Goal: Check status: Check status

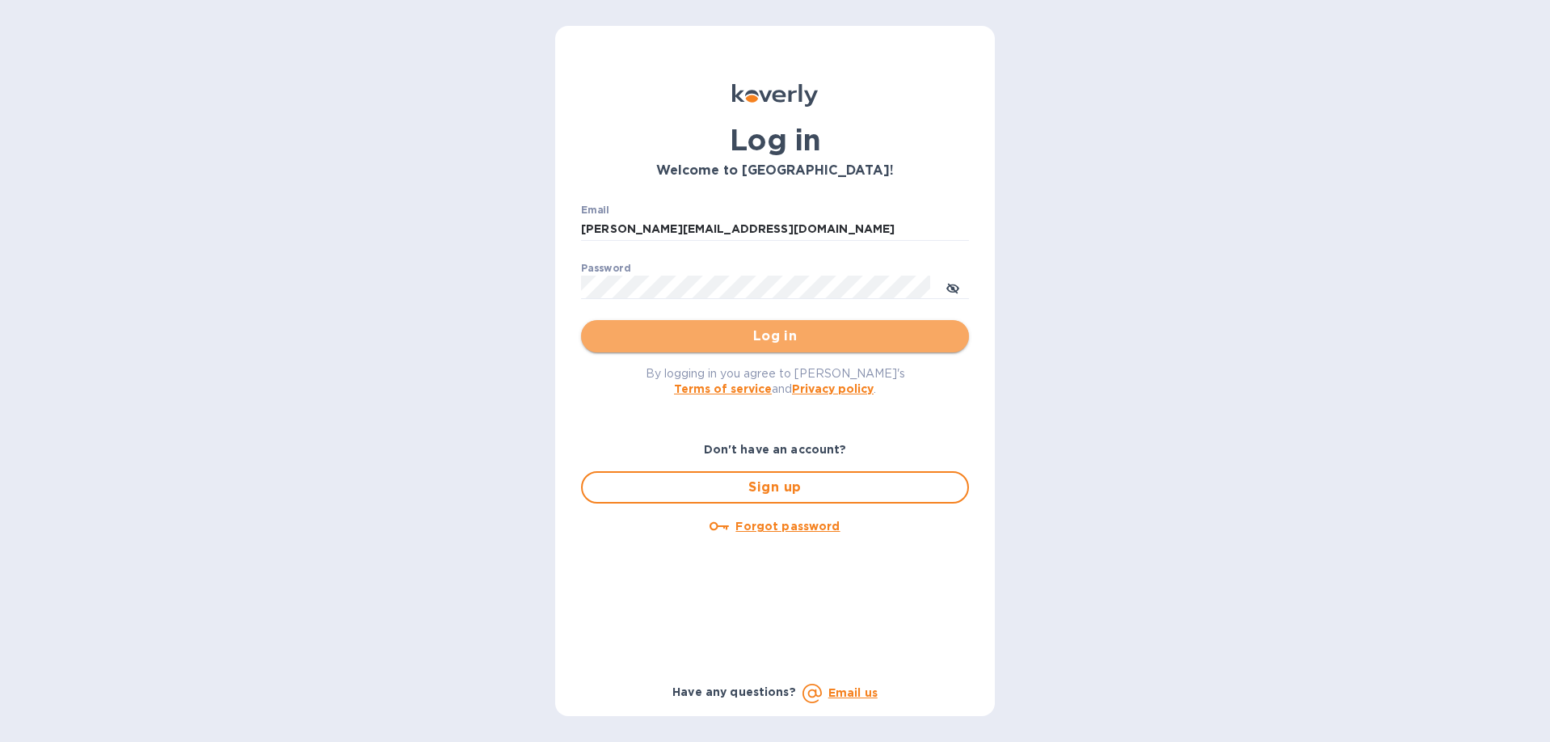
click at [774, 336] on span "Log in" at bounding box center [775, 336] width 362 height 19
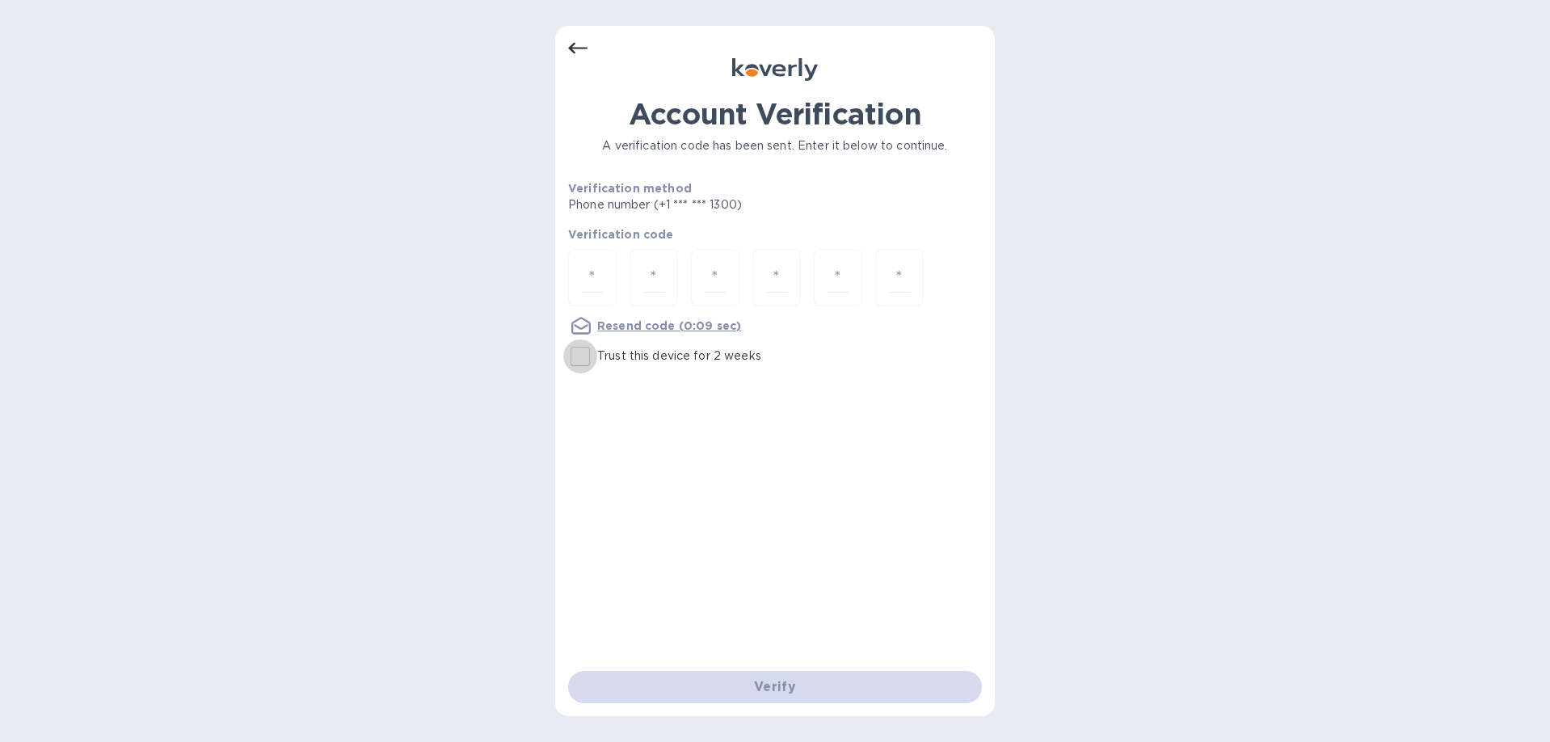
click at [583, 361] on input "Trust this device for 2 weeks" at bounding box center [580, 356] width 34 height 34
checkbox input "true"
click at [610, 294] on div at bounding box center [592, 277] width 48 height 57
type input "7"
type input "6"
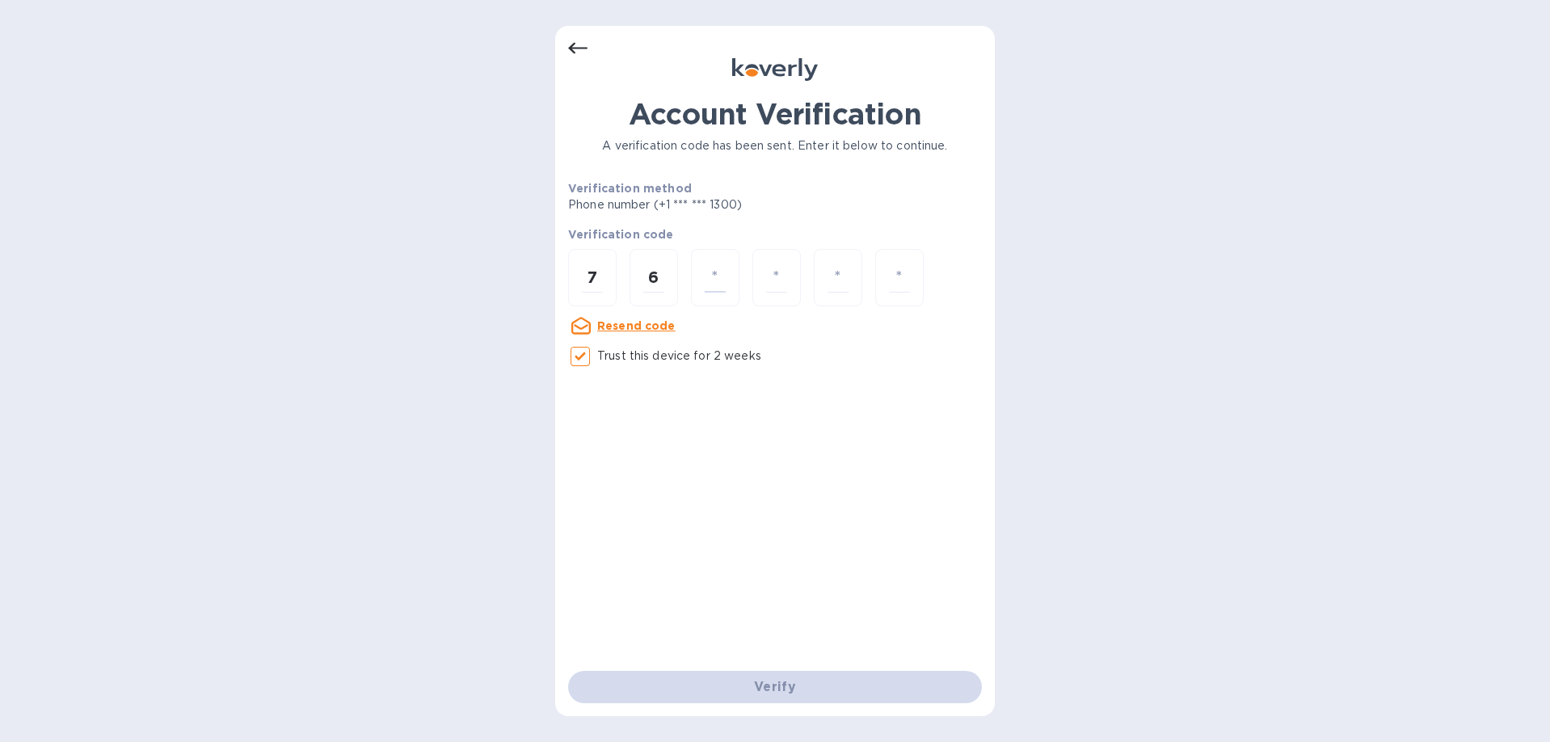
type input "4"
type input "5"
type input "0"
type input "8"
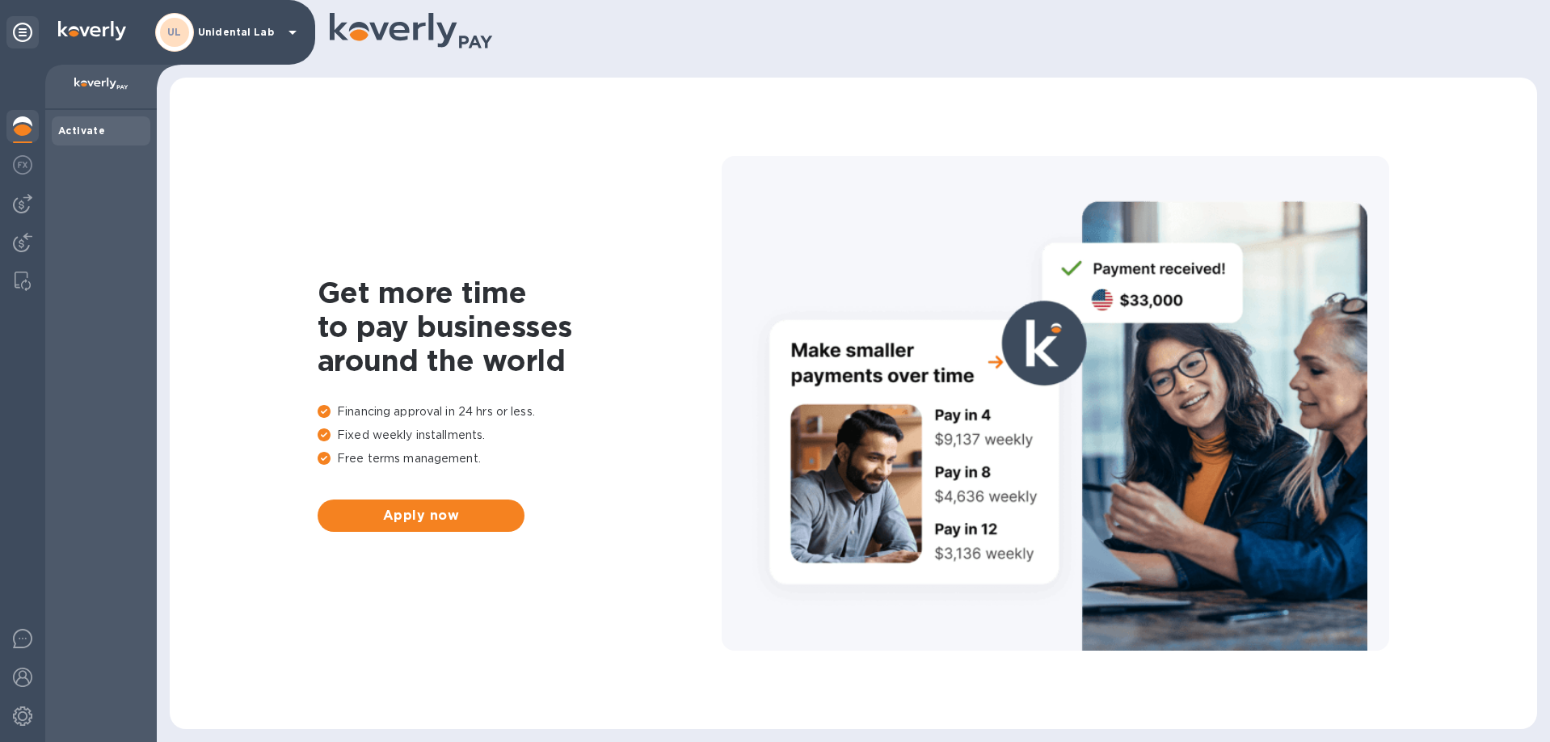
click at [243, 40] on div "UL Unidental Lab" at bounding box center [228, 32] width 147 height 39
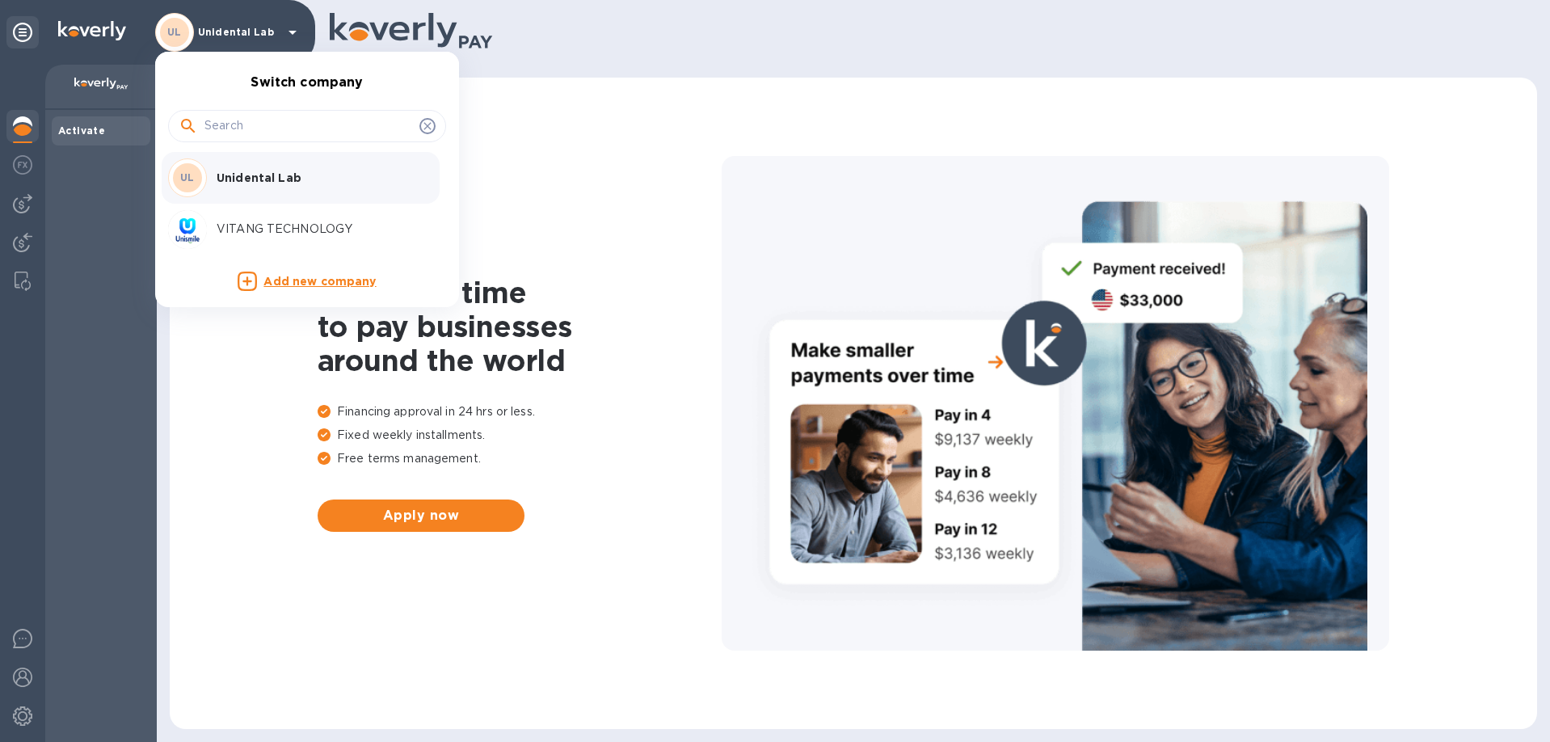
drag, startPoint x: 10, startPoint y: 267, endPoint x: 13, endPoint y: 255, distance: 11.8
click at [12, 258] on div at bounding box center [775, 371] width 1550 height 742
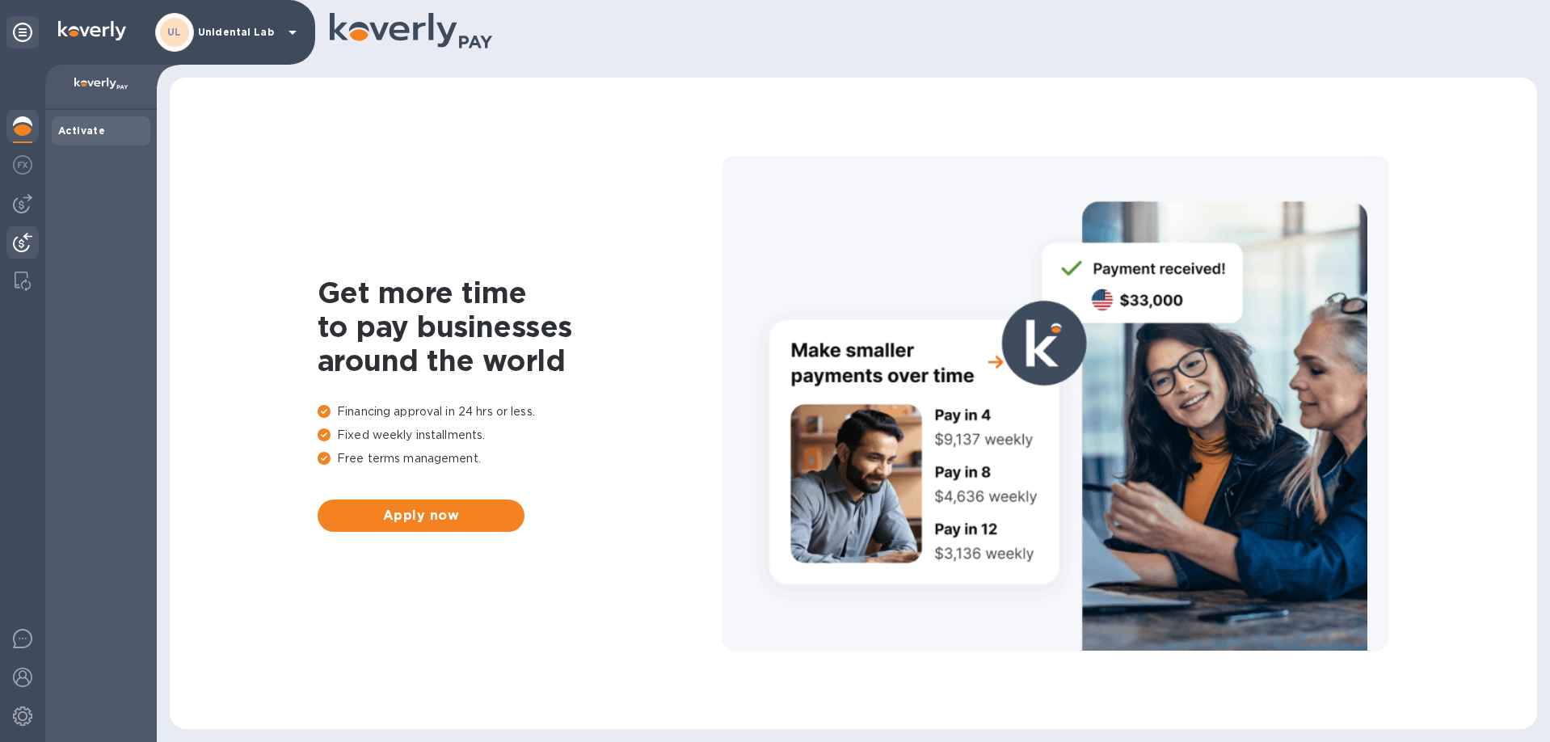
click at [18, 246] on img at bounding box center [22, 242] width 19 height 19
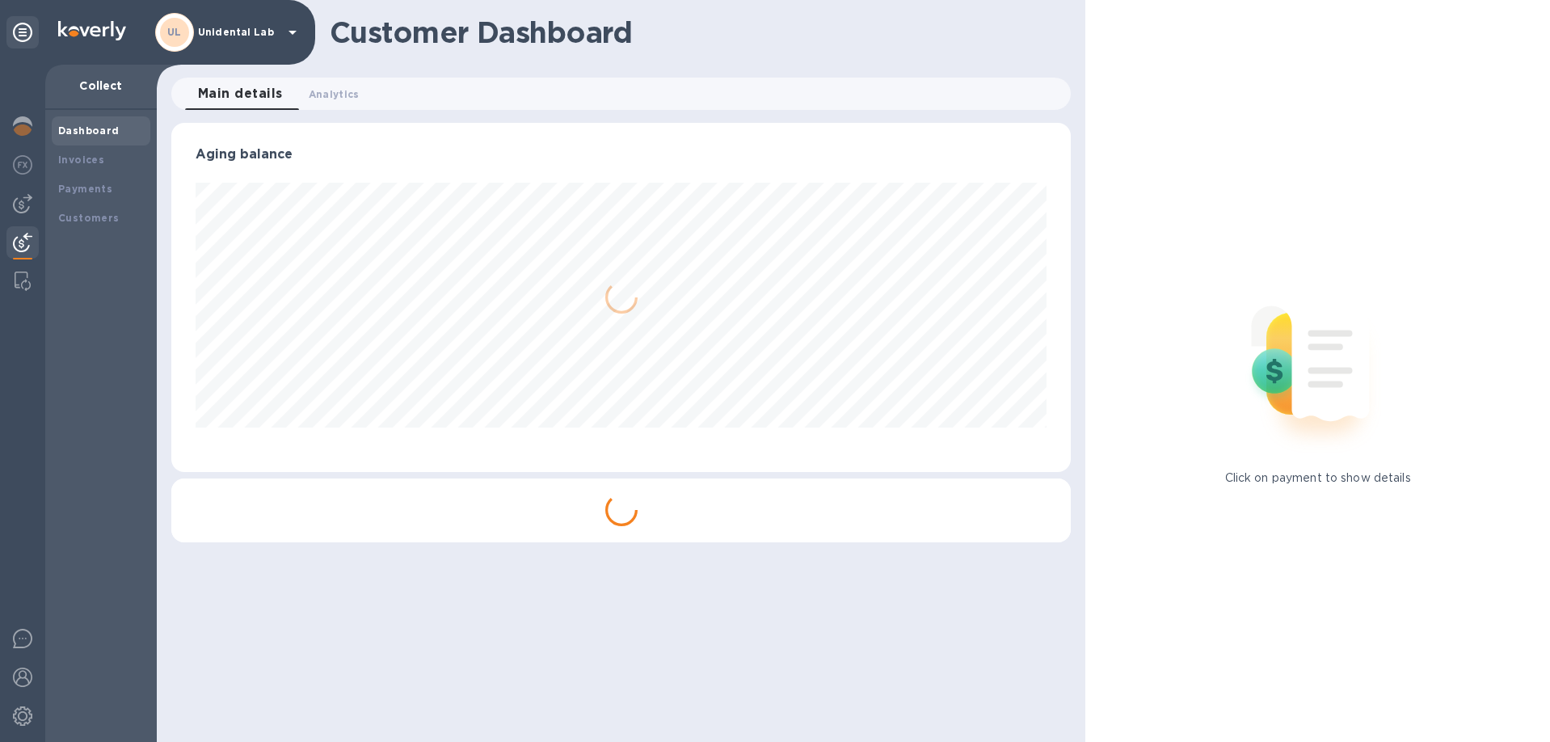
scroll to position [349, 900]
click at [74, 201] on div "Payments" at bounding box center [101, 189] width 99 height 29
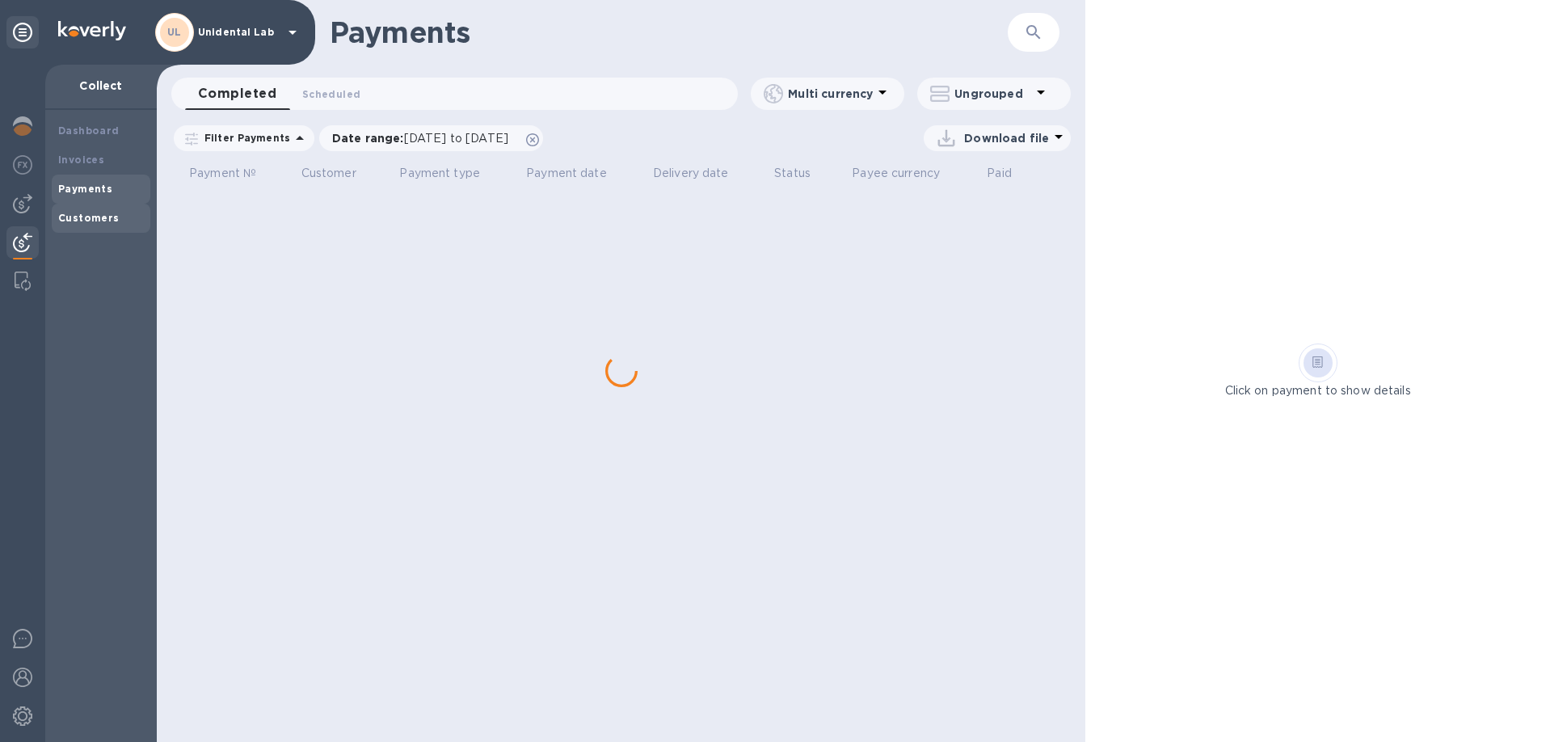
click at [65, 217] on b "Customers" at bounding box center [88, 218] width 61 height 12
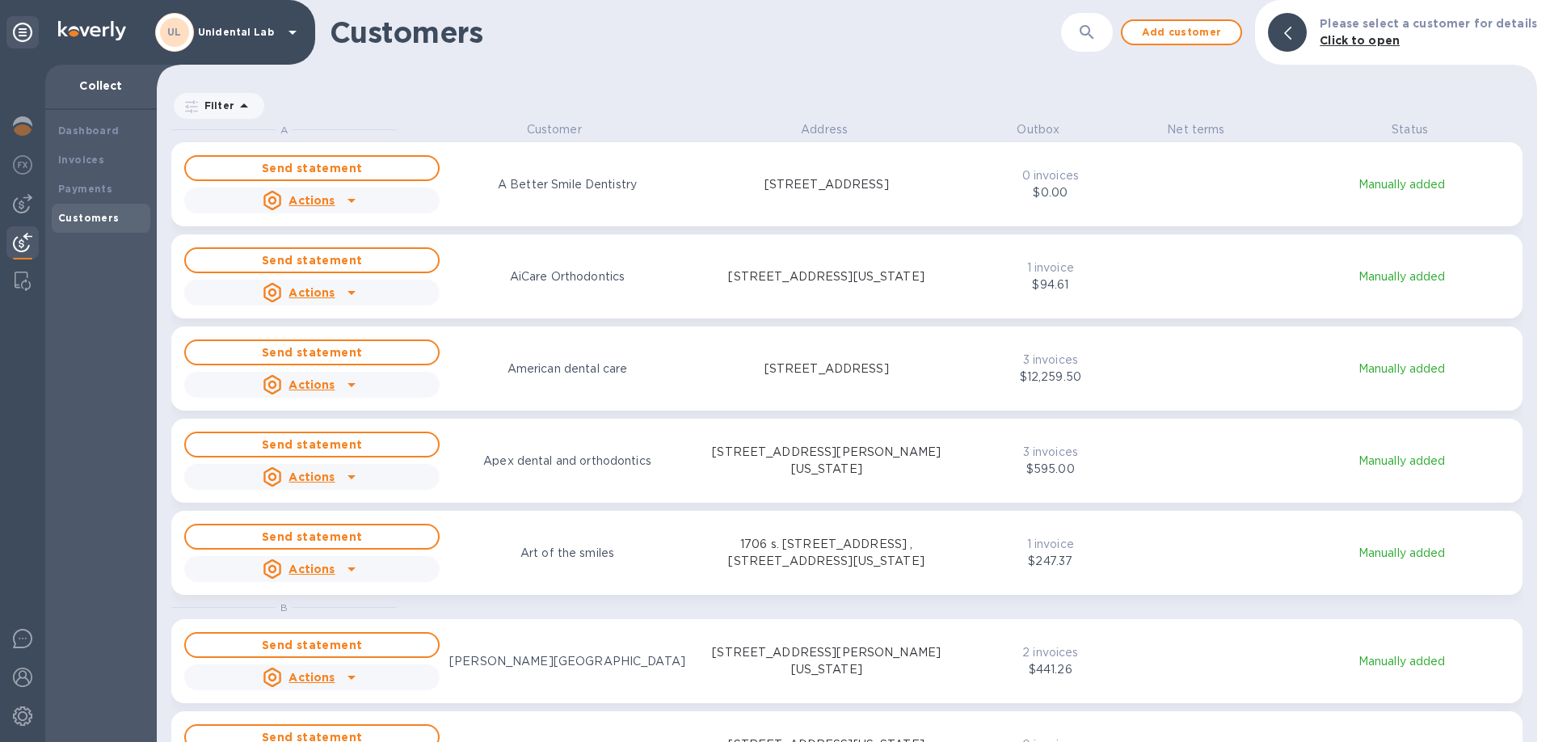
scroll to position [621, 1380]
click at [14, 285] on div at bounding box center [22, 281] width 29 height 32
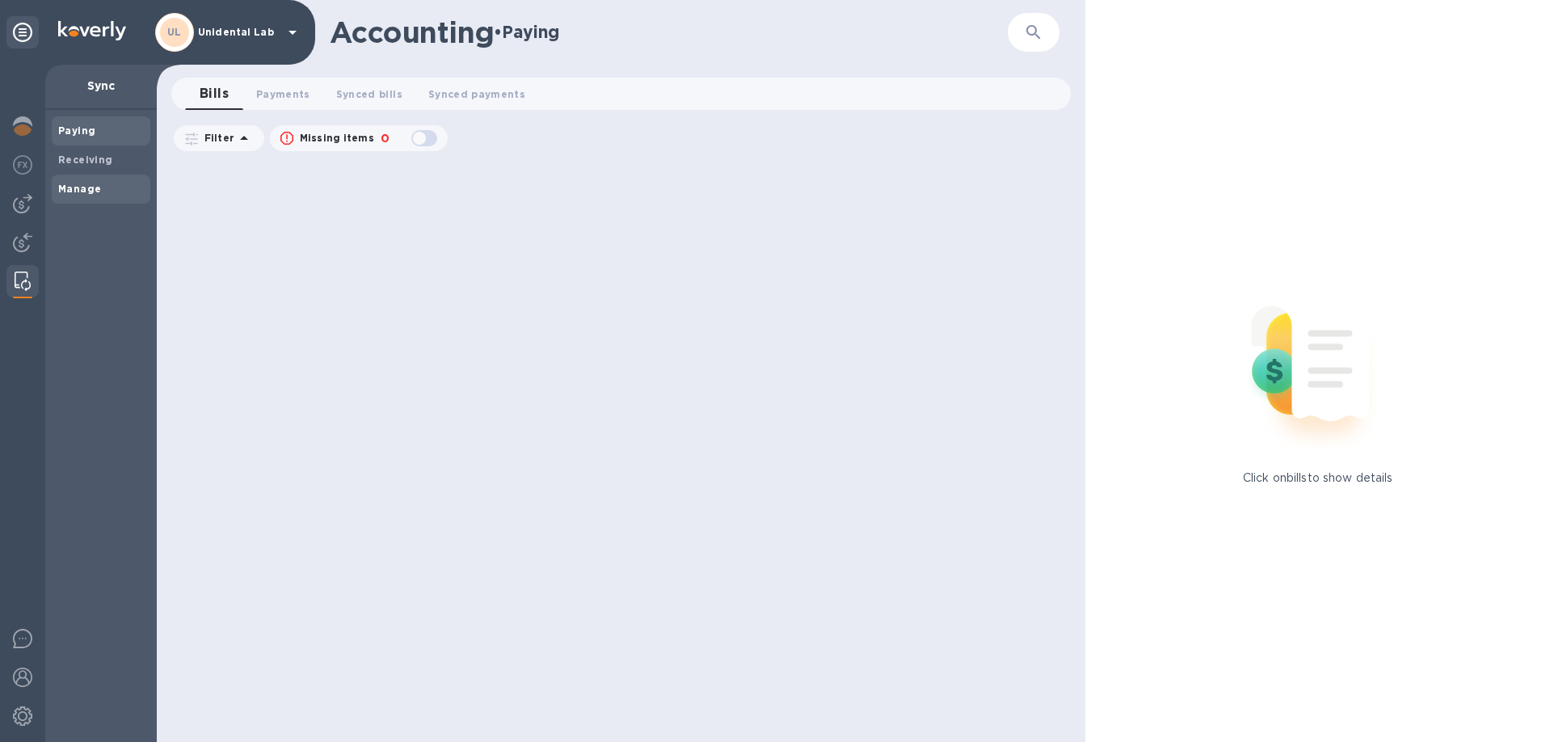
click at [108, 183] on span "Manage" at bounding box center [101, 189] width 86 height 16
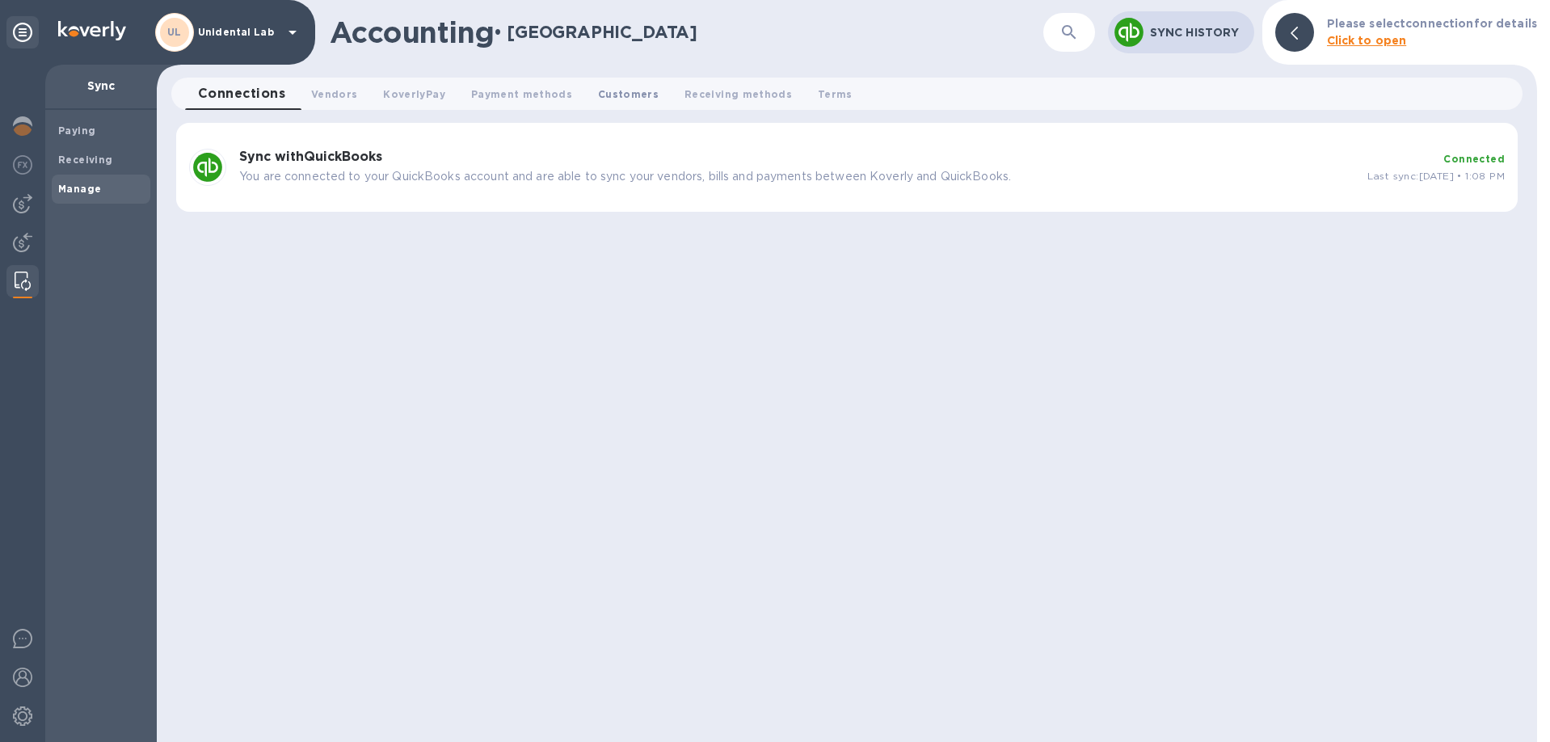
click at [609, 81] on button "Customers 0" at bounding box center [628, 94] width 86 height 32
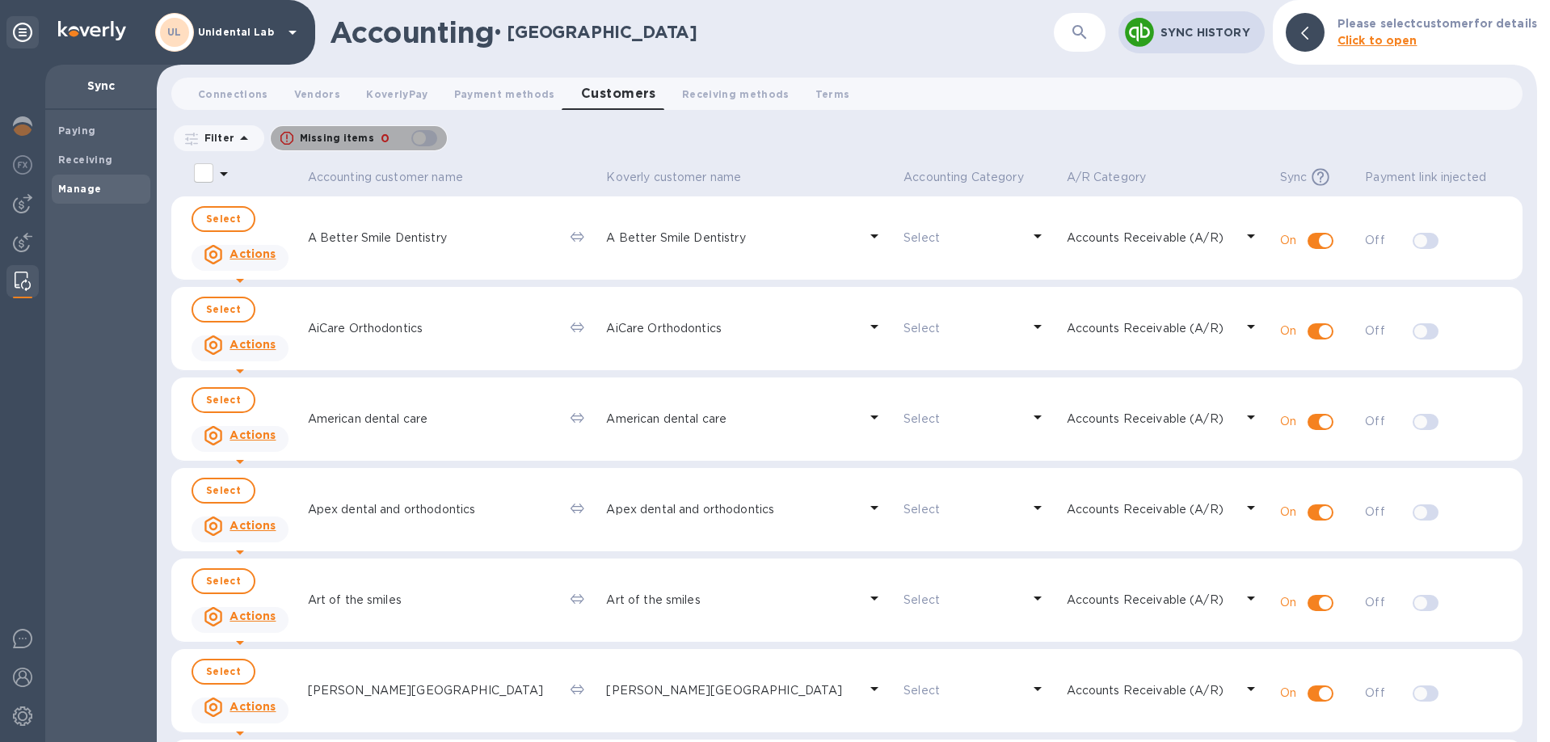
click at [432, 143] on div "button" at bounding box center [424, 138] width 32 height 23
checkbox input "true"
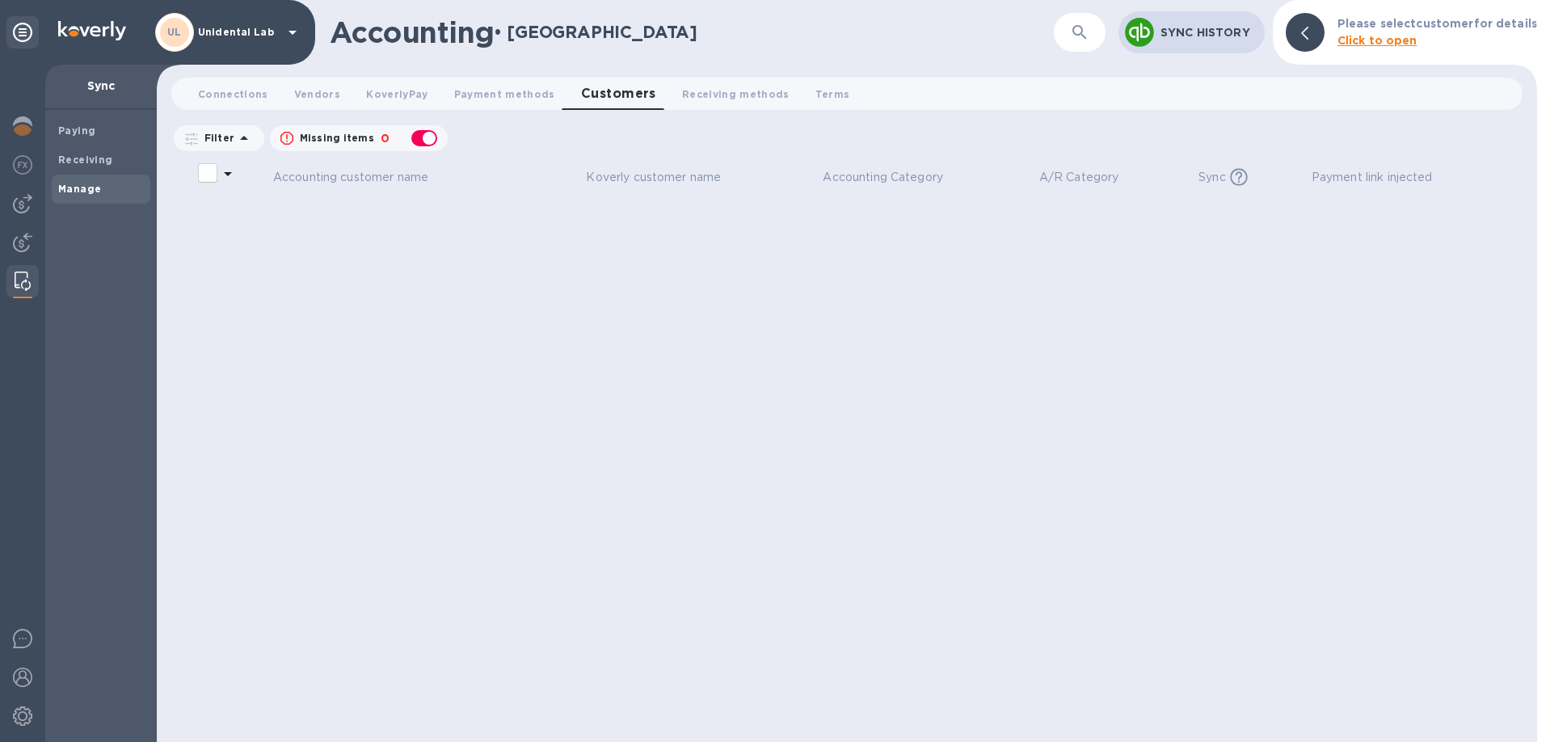
click at [268, 49] on div "UL Unidental Lab" at bounding box center [228, 32] width 147 height 39
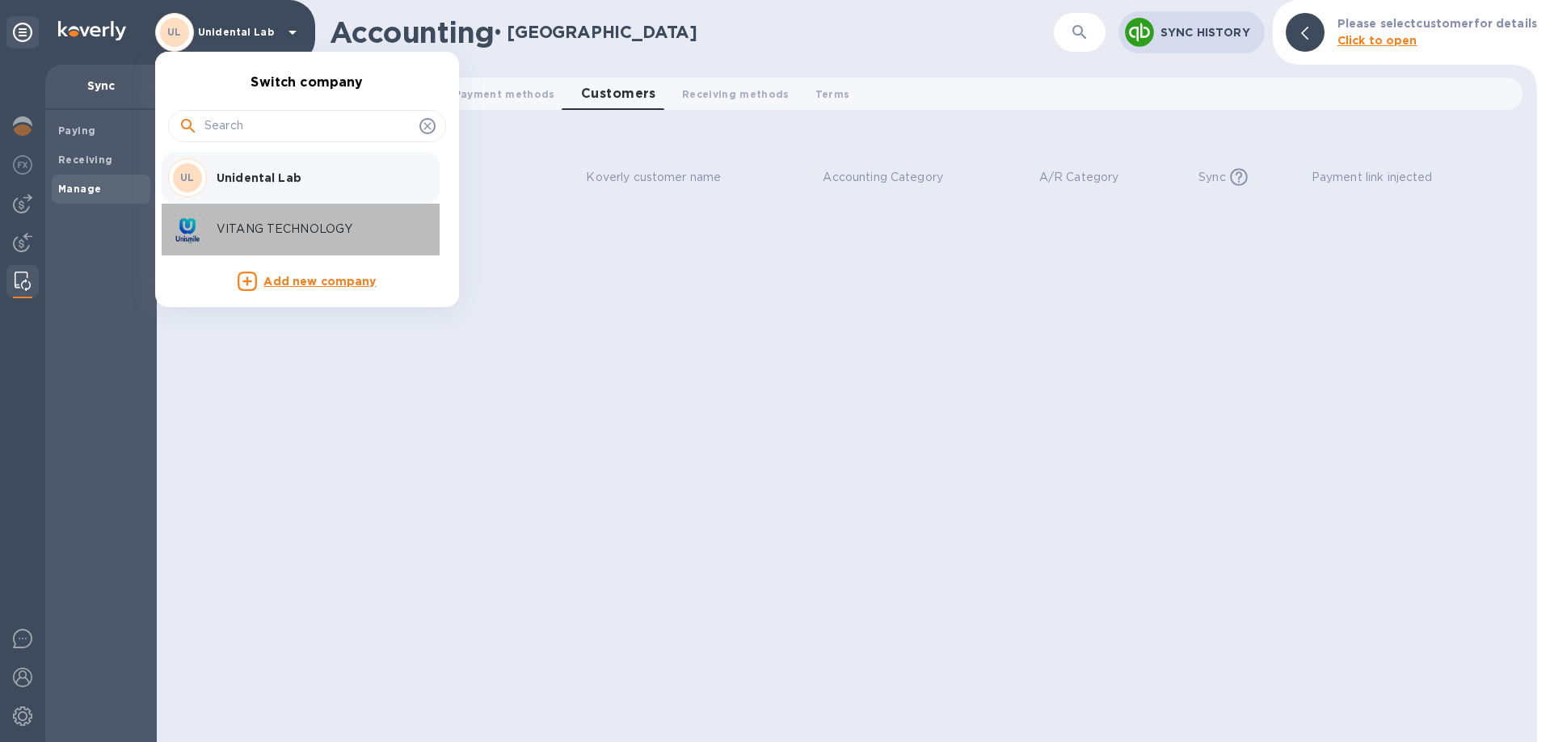
click at [222, 225] on p "VITANG TECHNOLOGY" at bounding box center [319, 229] width 204 height 17
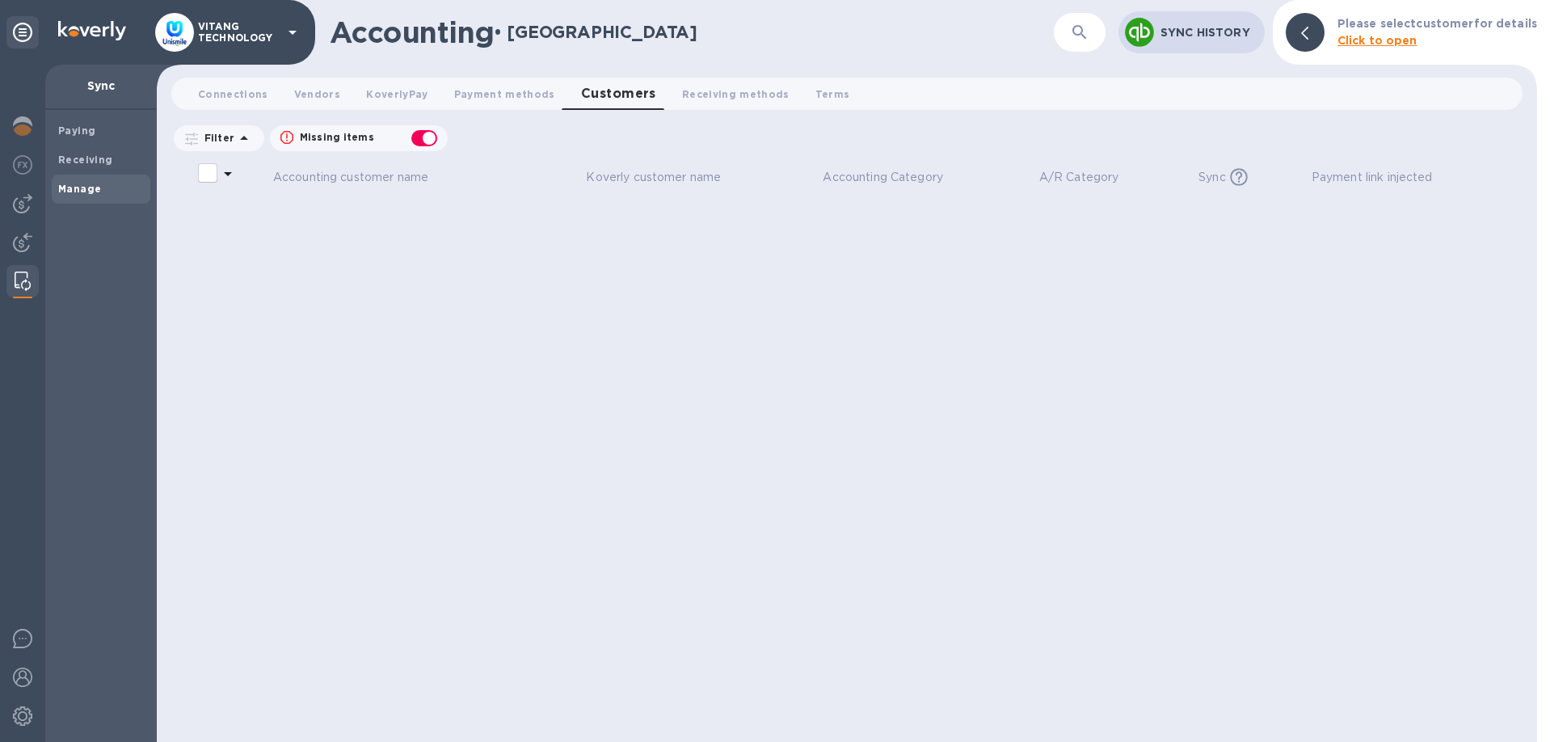
click at [25, 279] on img at bounding box center [23, 281] width 16 height 19
checkbox input "false"
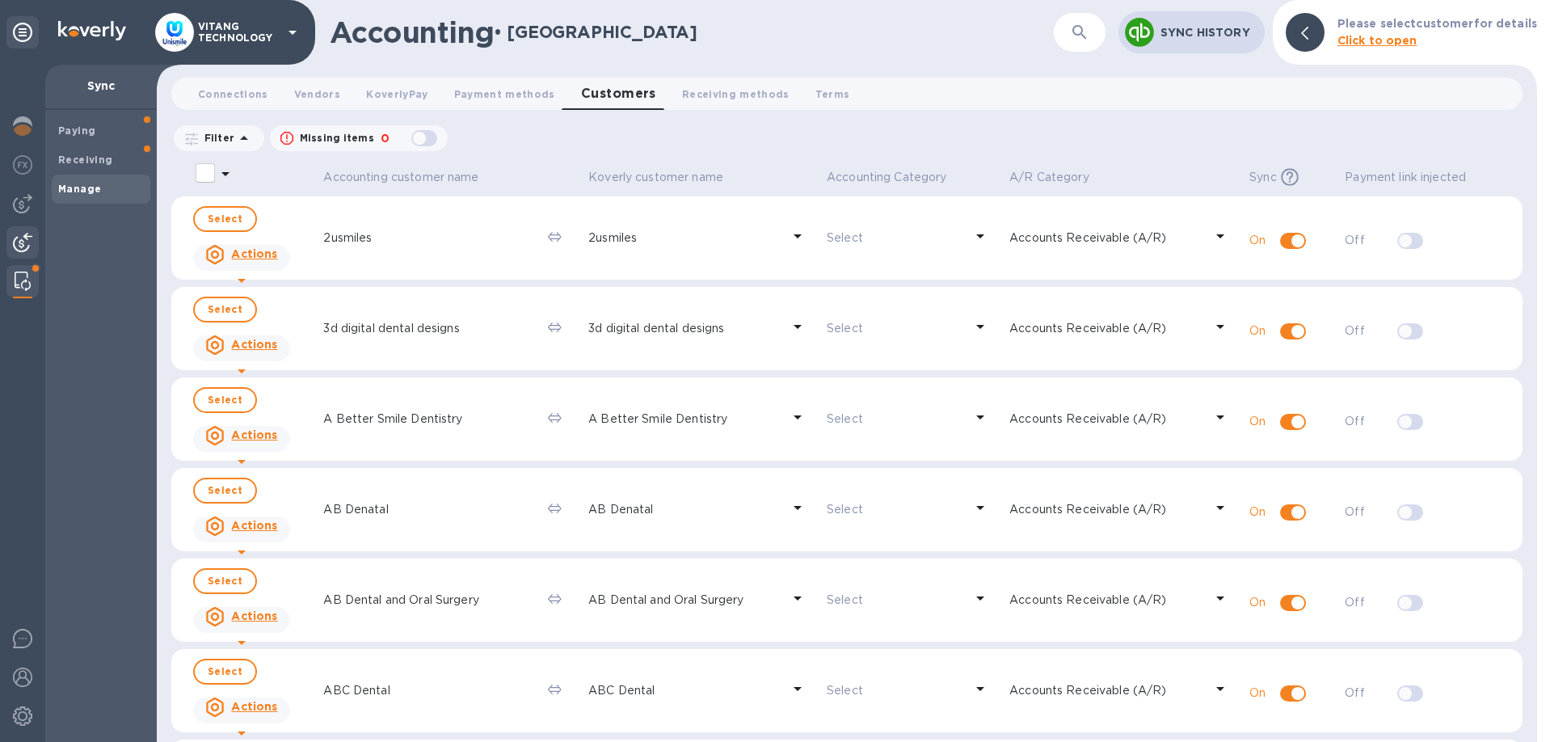
click at [22, 246] on img at bounding box center [22, 242] width 19 height 19
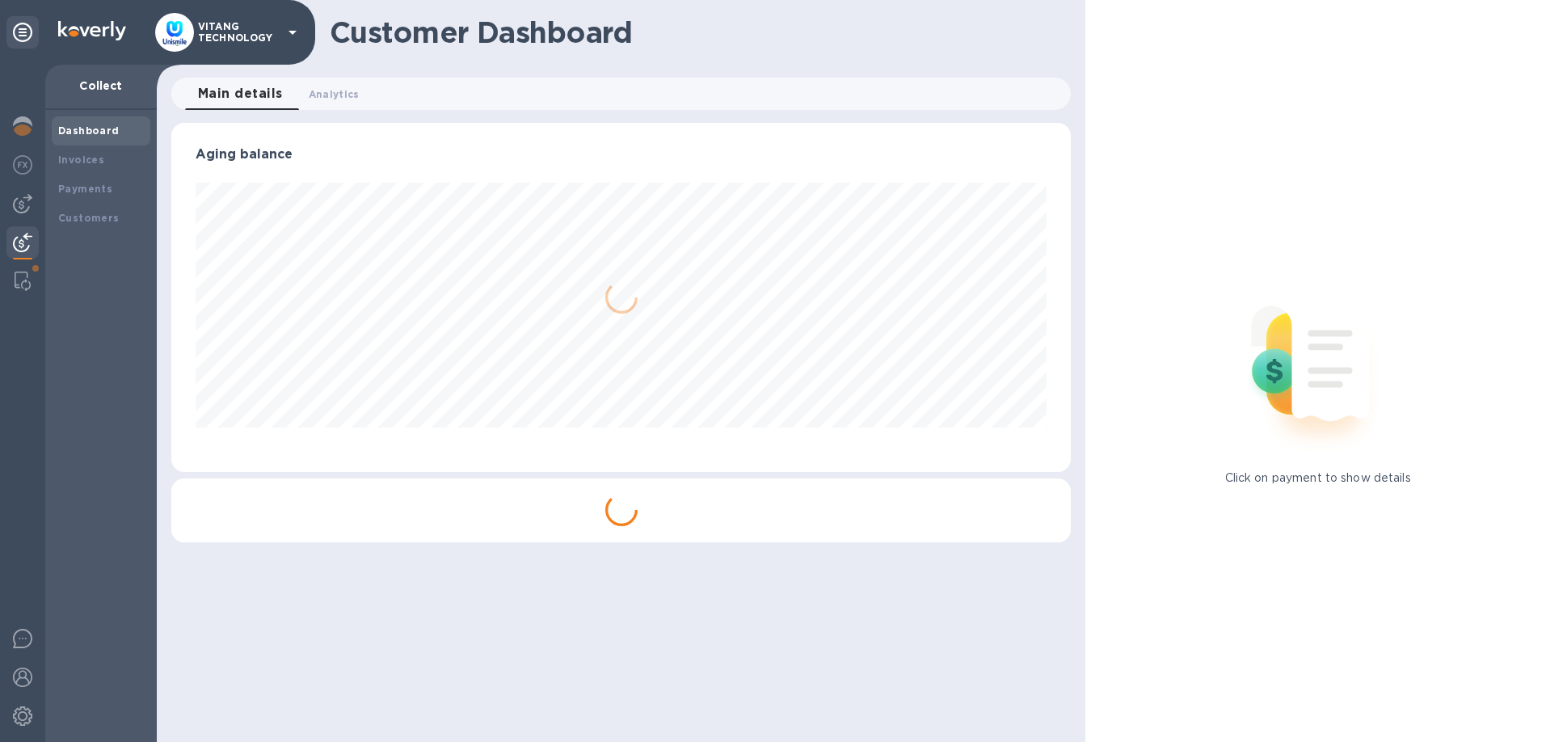
scroll to position [349, 900]
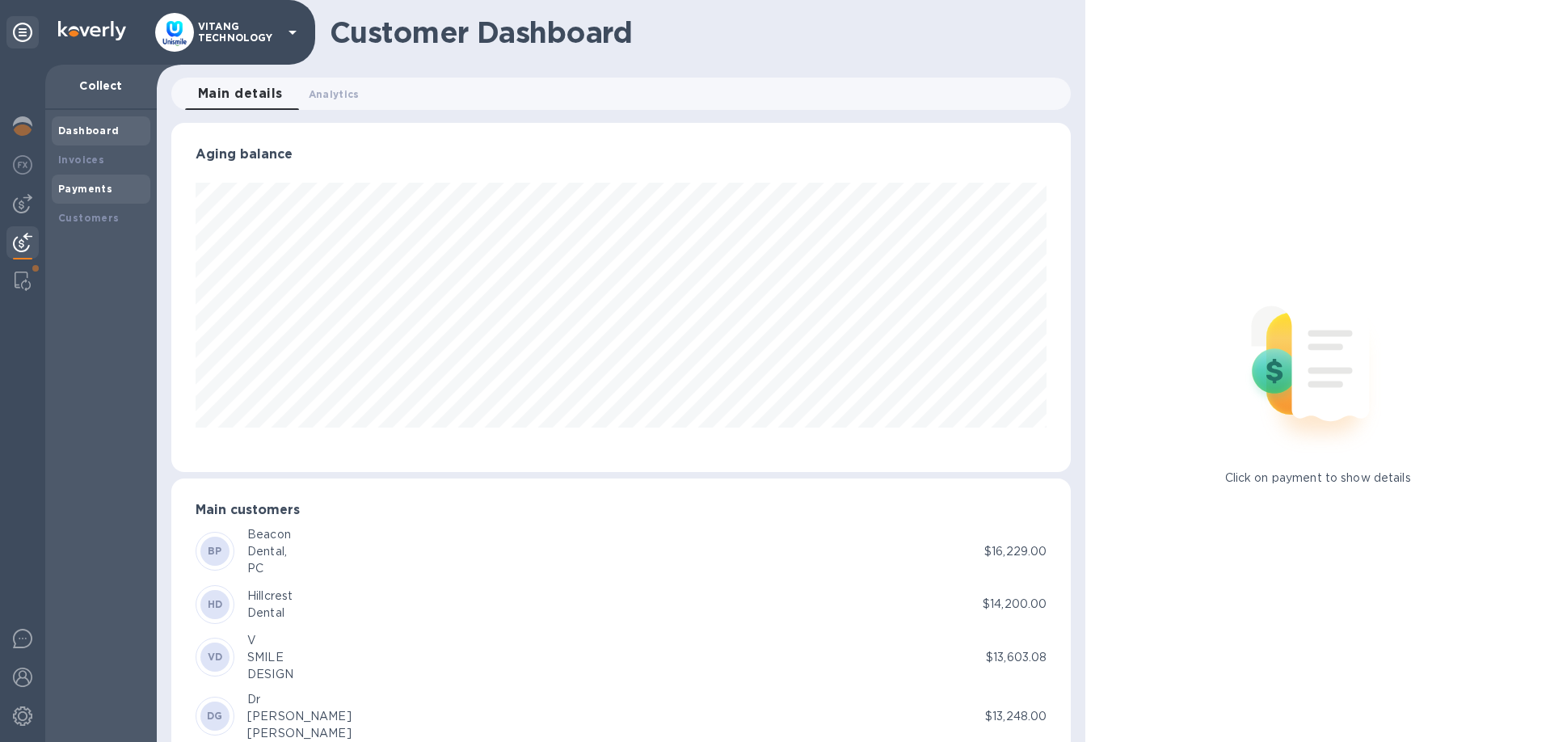
click at [91, 186] on b "Payments" at bounding box center [85, 189] width 54 height 12
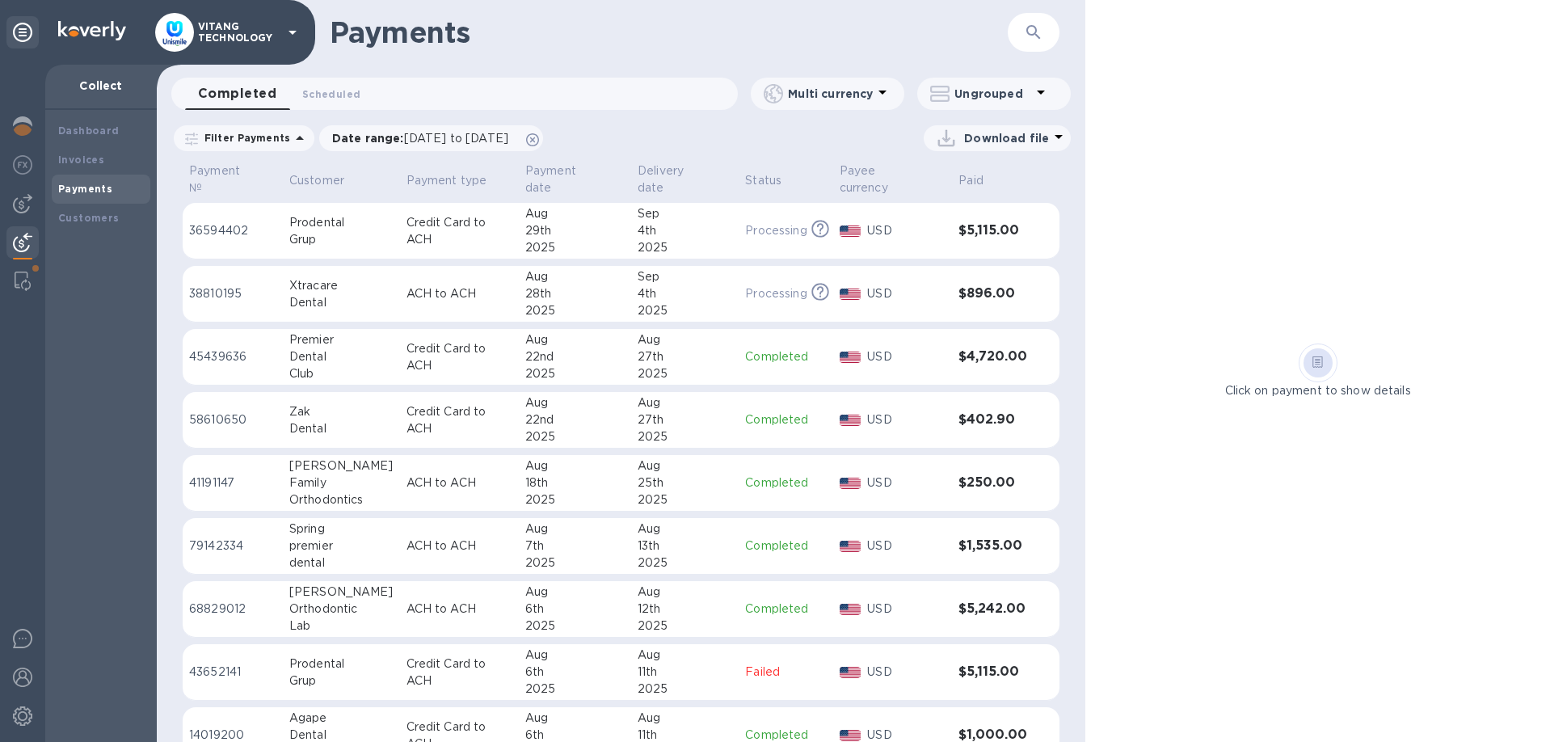
click at [739, 221] on td "Processing This payment is under compliance review, which may take up to 3 busi…" at bounding box center [786, 231] width 94 height 57
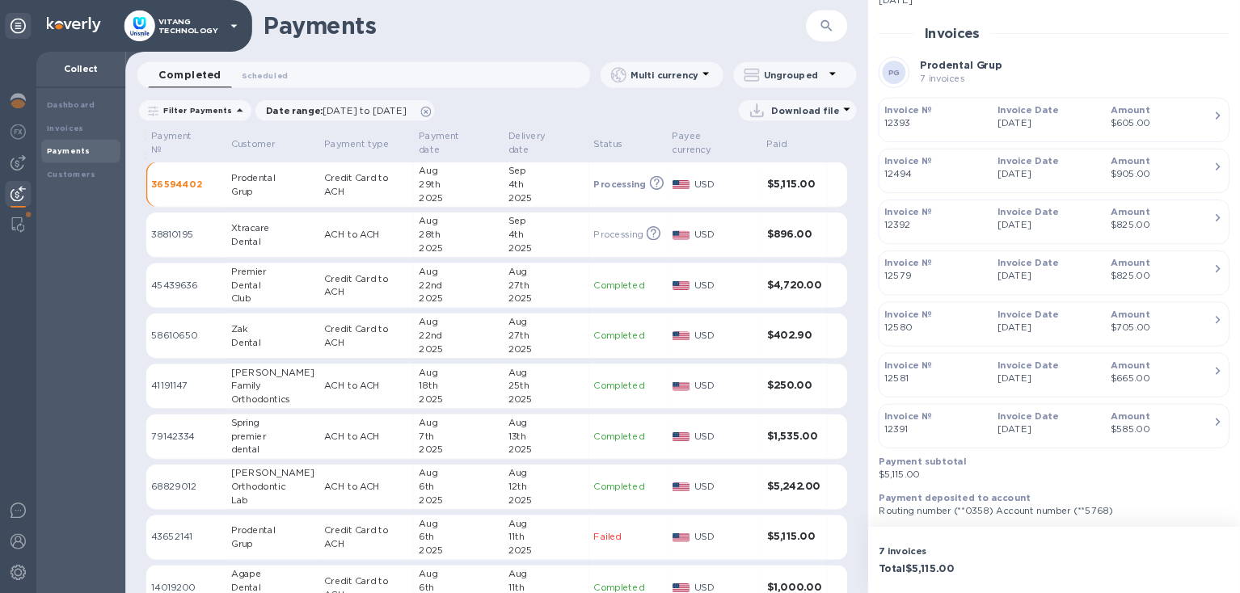
scroll to position [300, 0]
click at [752, 285] on p "Processing" at bounding box center [773, 293] width 61 height 17
